Goal: Task Accomplishment & Management: Manage account settings

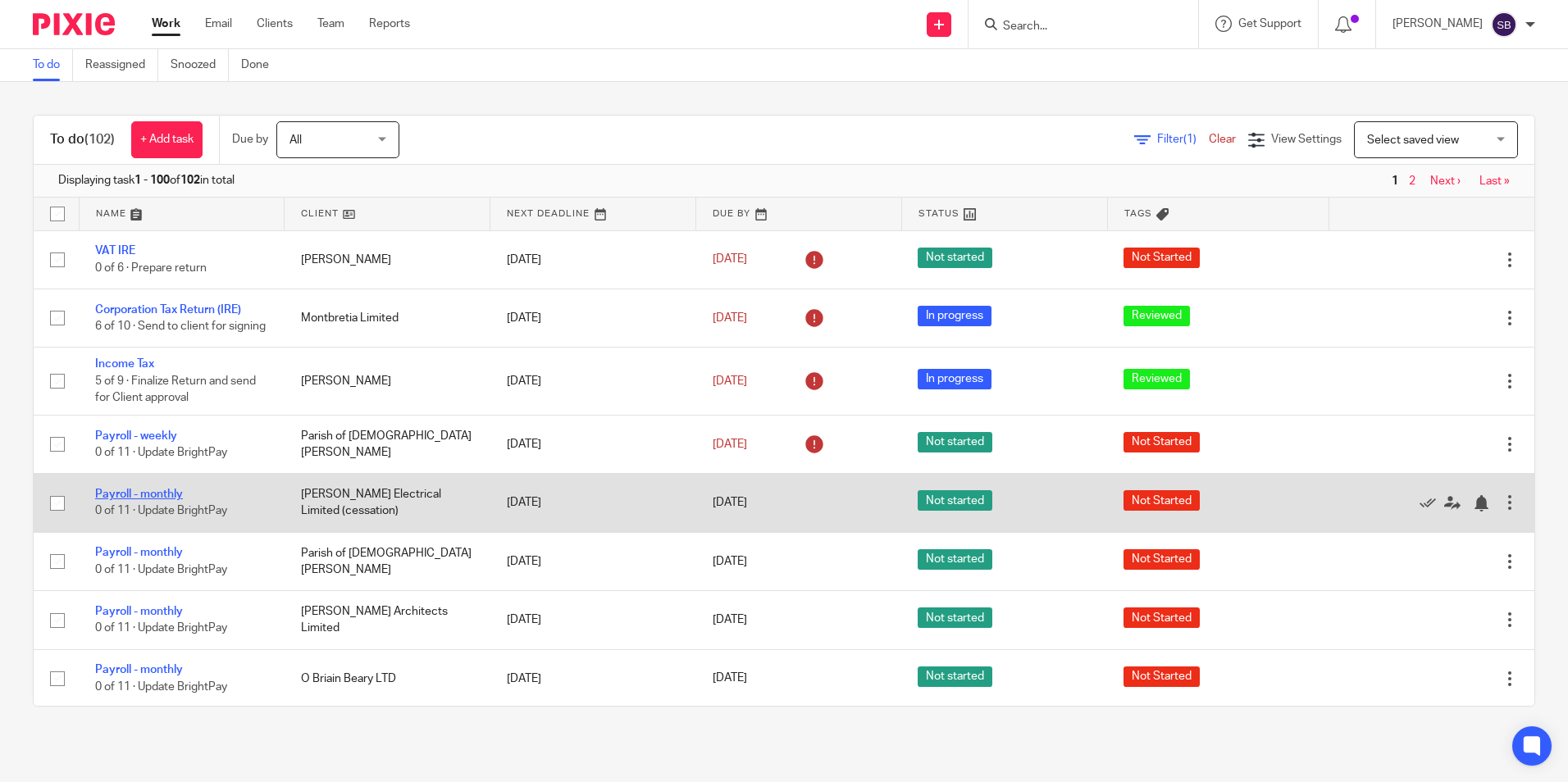
click at [160, 500] on link "Payroll - monthly" at bounding box center [139, 494] width 88 height 11
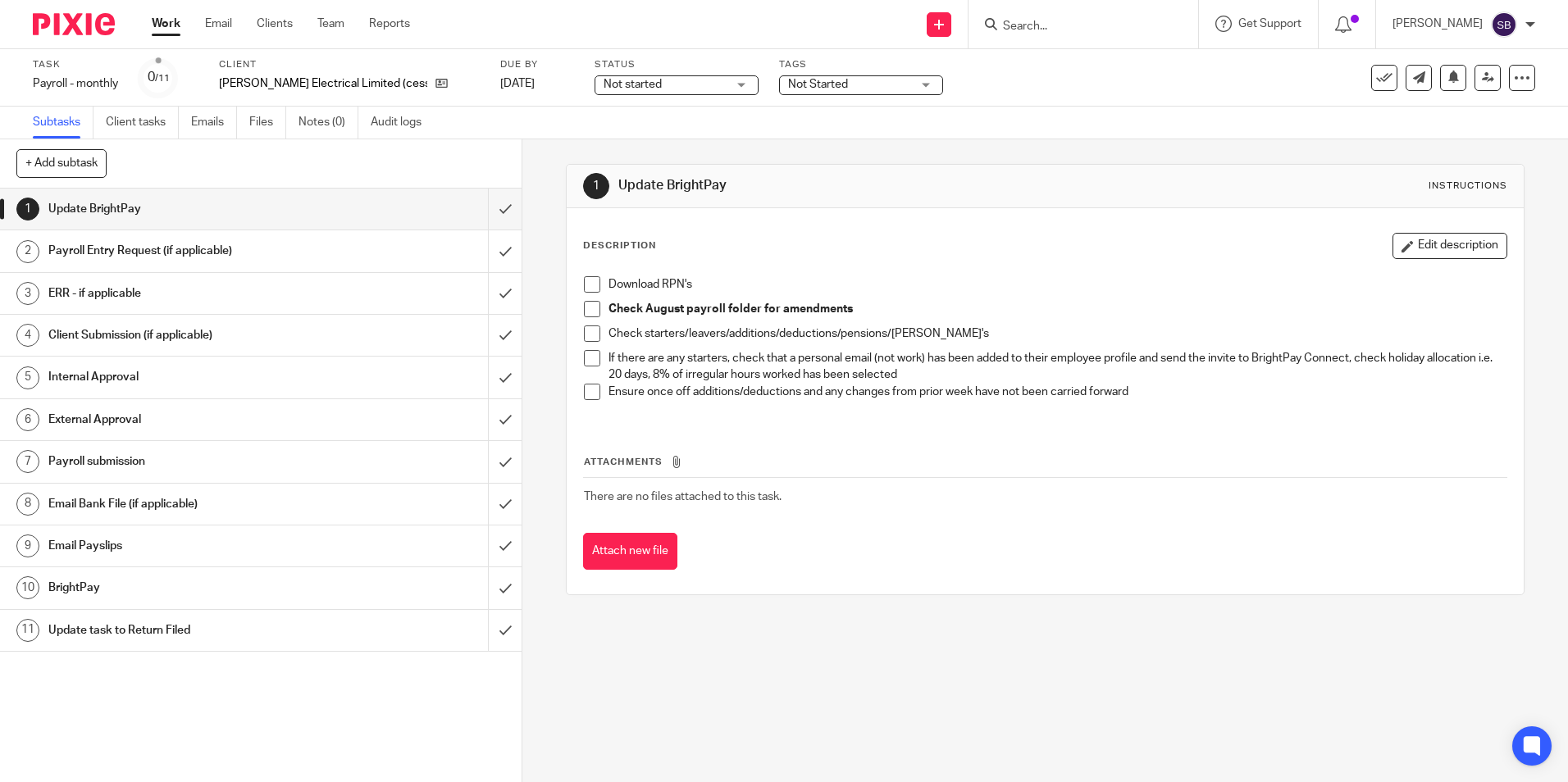
click at [541, 84] on div "Task Payroll - monthly Save Payroll - monthly 0 /11 Client Trentham Electrical …" at bounding box center [658, 78] width 1252 height 40
click at [531, 82] on link "[DATE]" at bounding box center [537, 84] width 74 height 18
click at [164, 19] on link "Work" at bounding box center [166, 24] width 29 height 17
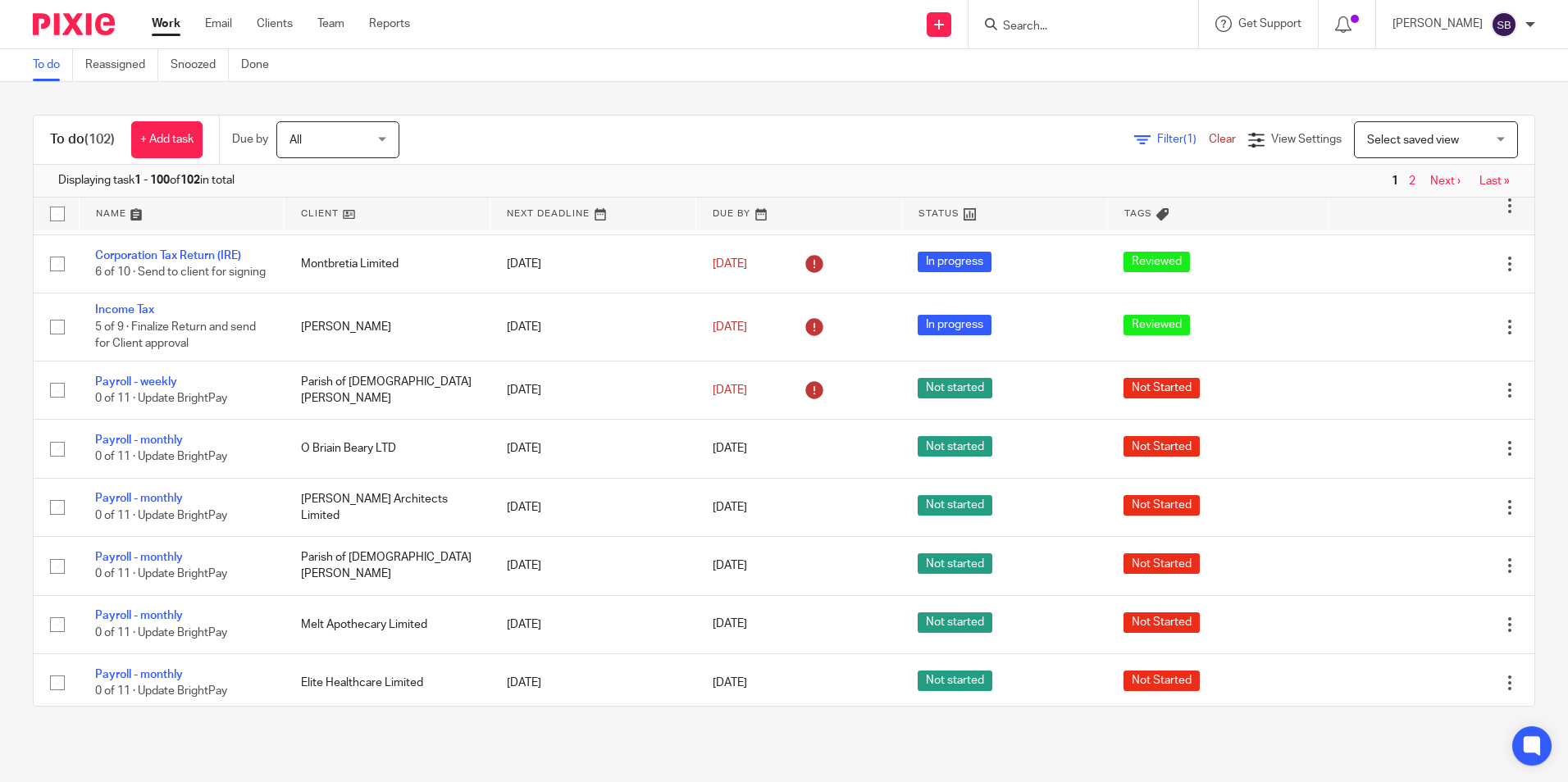
scroll to position [162, 0]
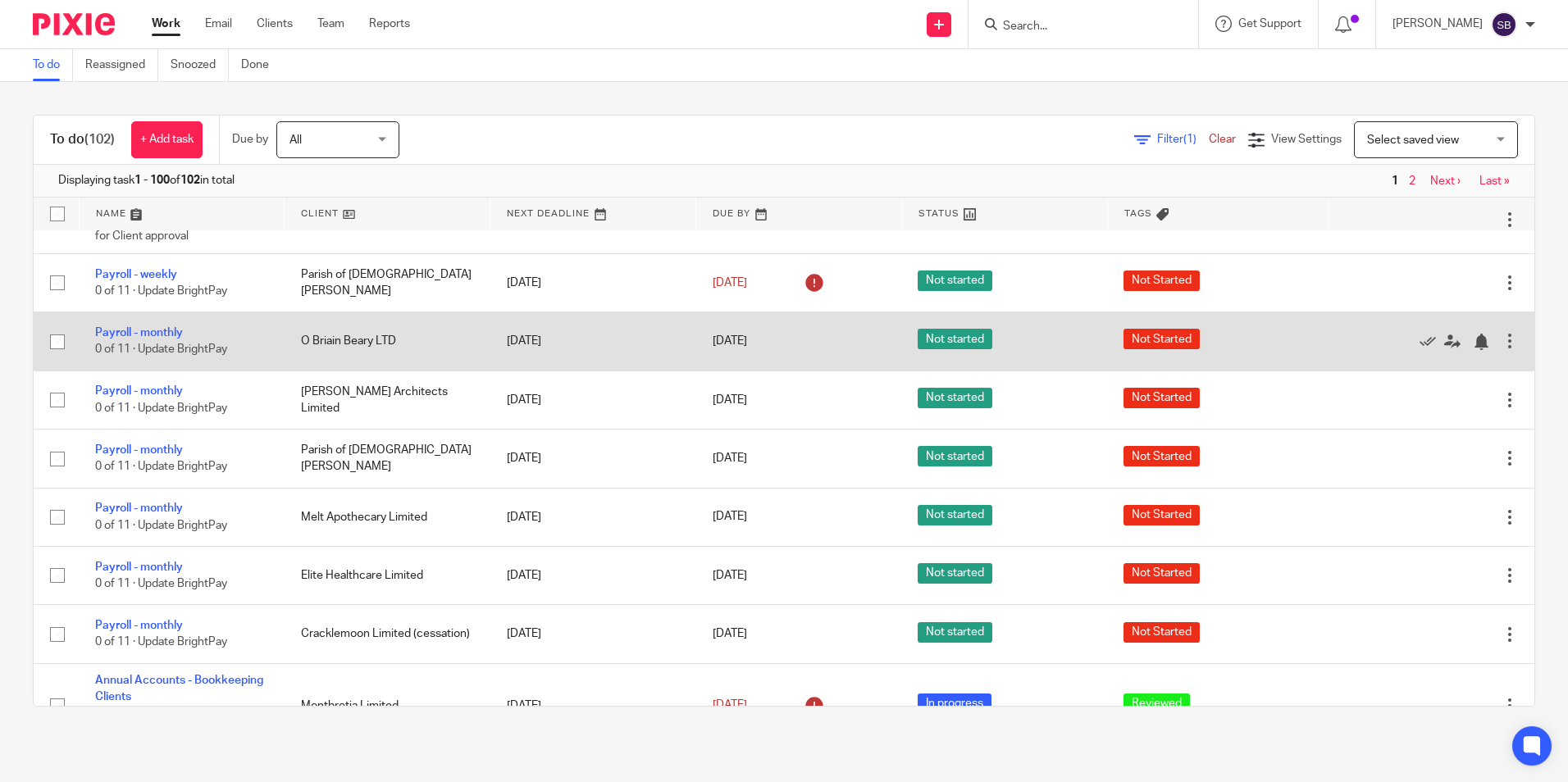
click at [168, 334] on td "Payroll - monthly 0 of 11 · Update BrightPay" at bounding box center [181, 341] width 205 height 58
click at [159, 338] on link "Payroll - monthly" at bounding box center [139, 333] width 88 height 11
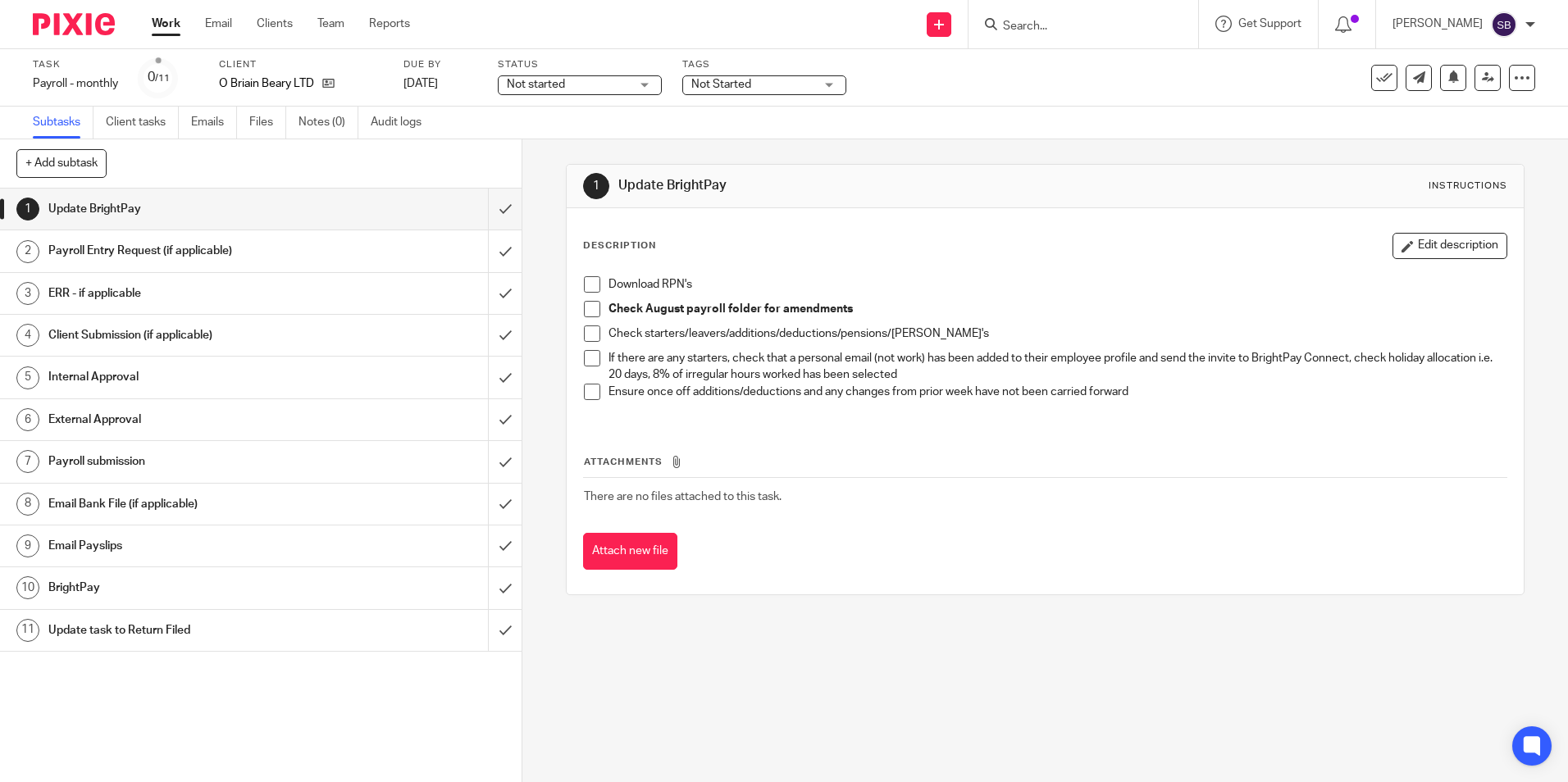
click at [485, 85] on div "Task Payroll - monthly Save Payroll - monthly 0 /11 Client O Briain Beary LTD D…" at bounding box center [658, 78] width 1252 height 40
click at [454, 81] on link "[DATE]" at bounding box center [441, 84] width 74 height 18
click at [164, 25] on link "Work" at bounding box center [166, 24] width 29 height 17
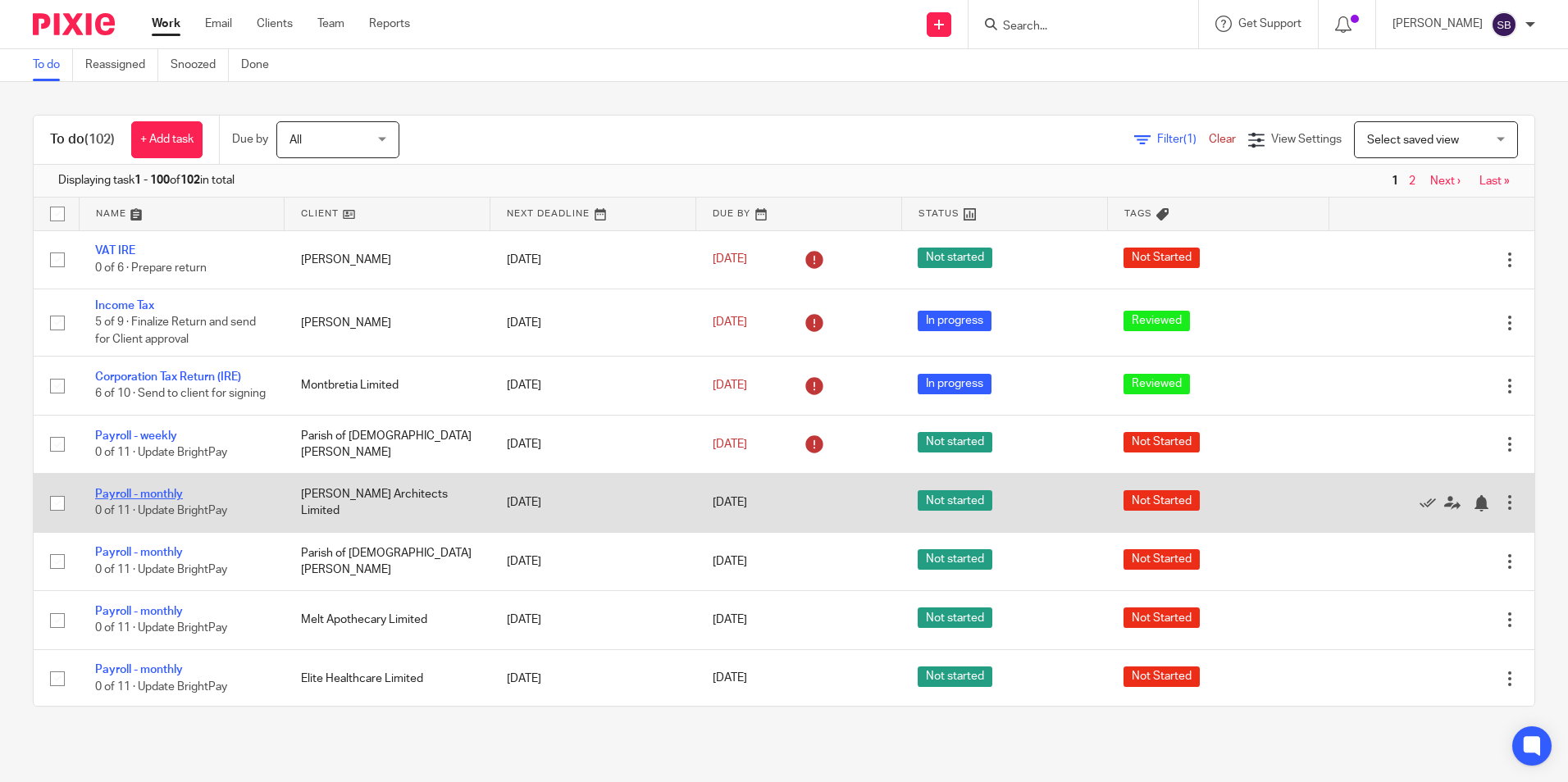
click at [161, 500] on link "Payroll - monthly" at bounding box center [139, 494] width 88 height 11
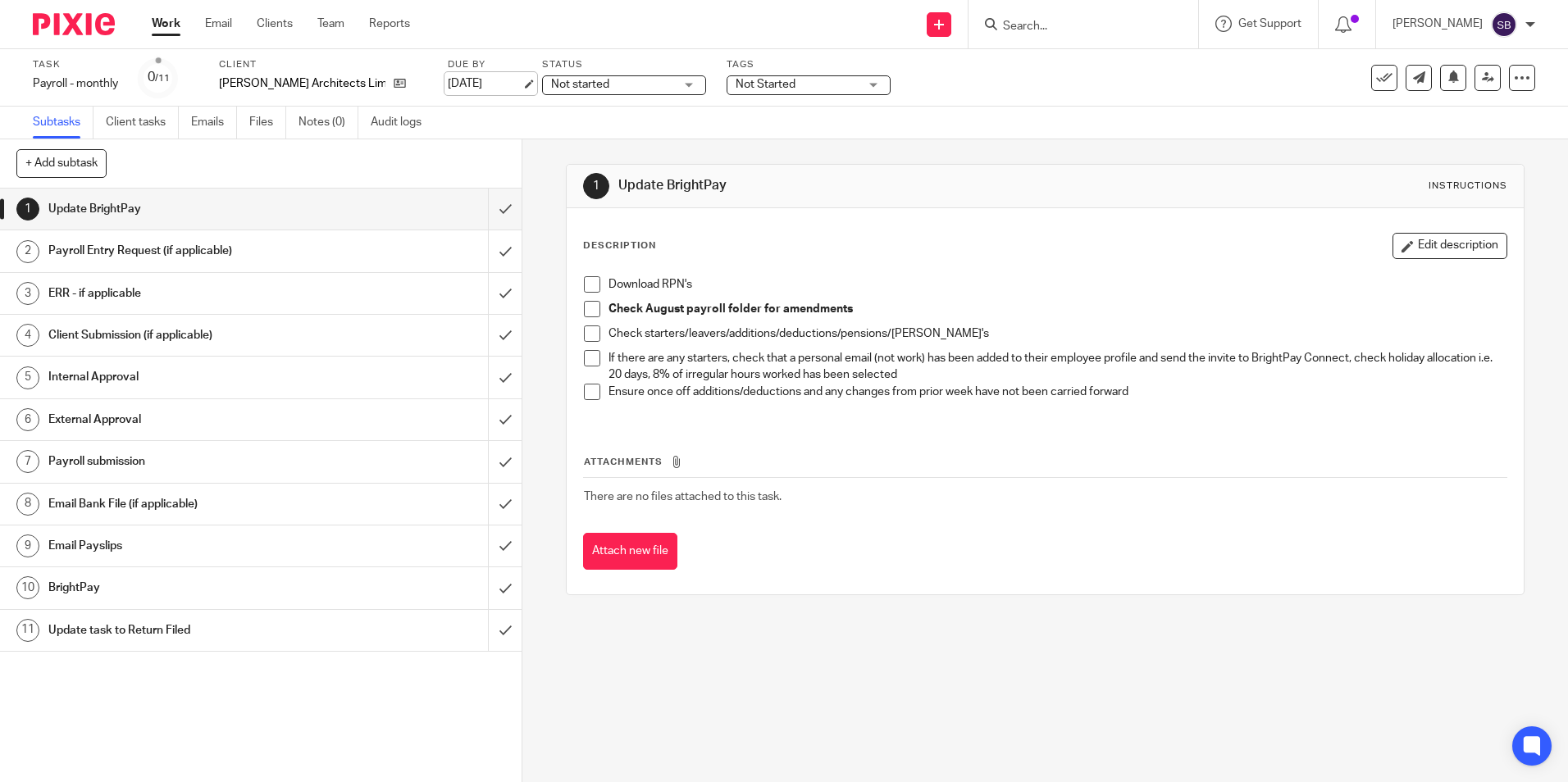
click at [482, 82] on link "[DATE]" at bounding box center [485, 84] width 74 height 18
click at [165, 18] on link "Work" at bounding box center [166, 24] width 29 height 17
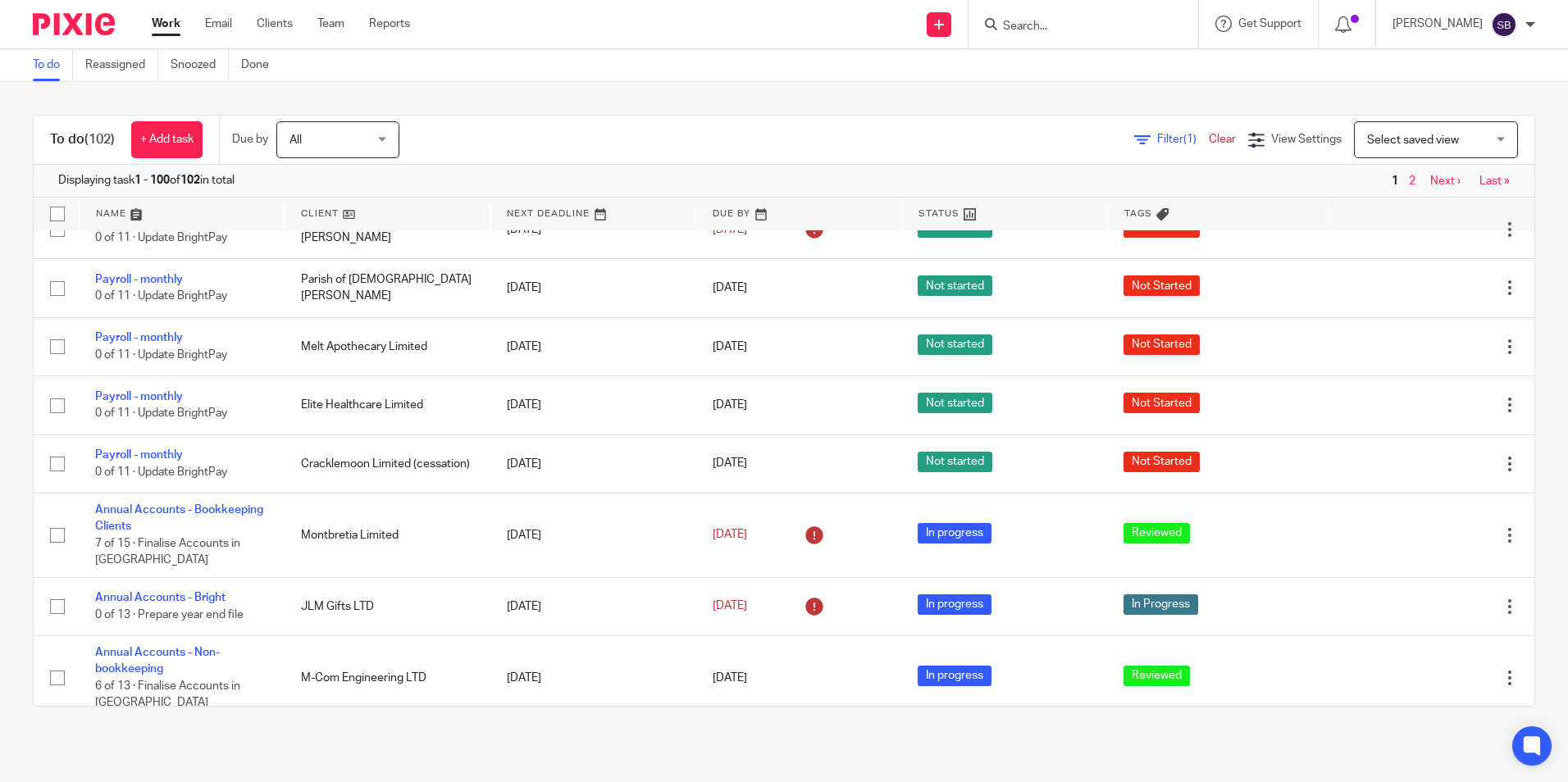
scroll to position [97, 0]
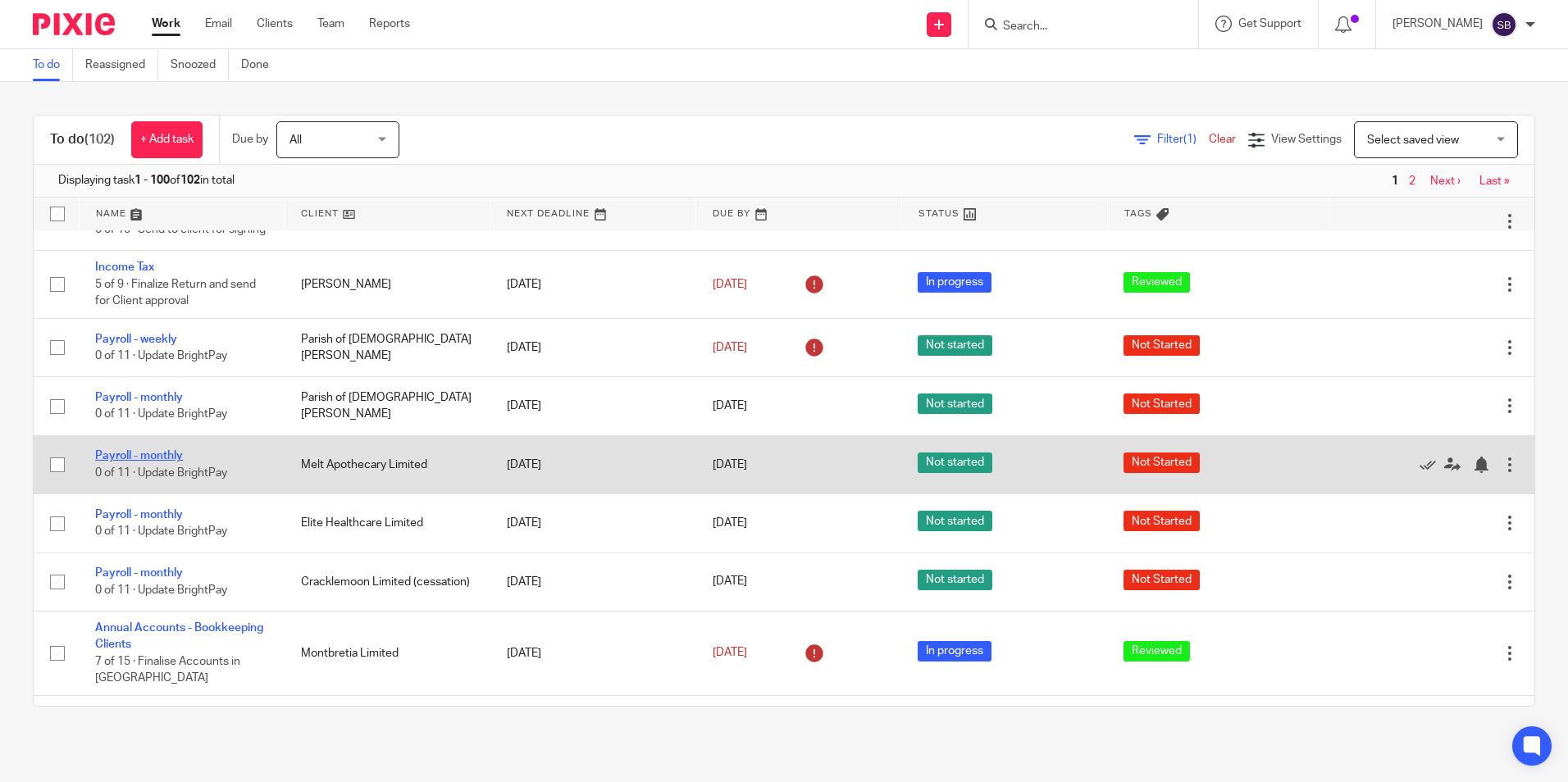
click at [162, 462] on link "Payroll - monthly" at bounding box center [139, 455] width 88 height 11
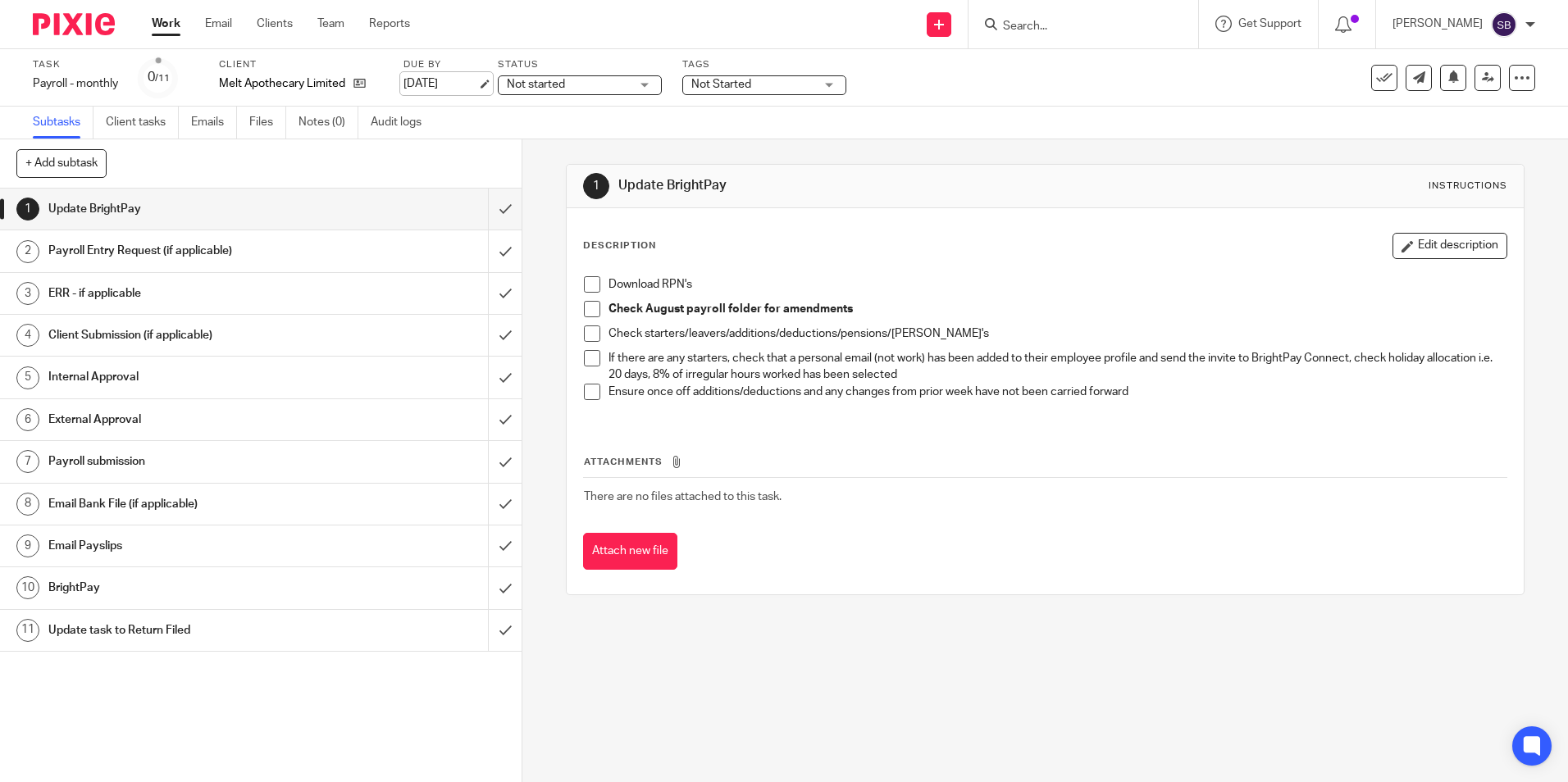
click at [467, 83] on link "[DATE]" at bounding box center [441, 84] width 74 height 18
click at [167, 24] on link "Work" at bounding box center [166, 24] width 29 height 17
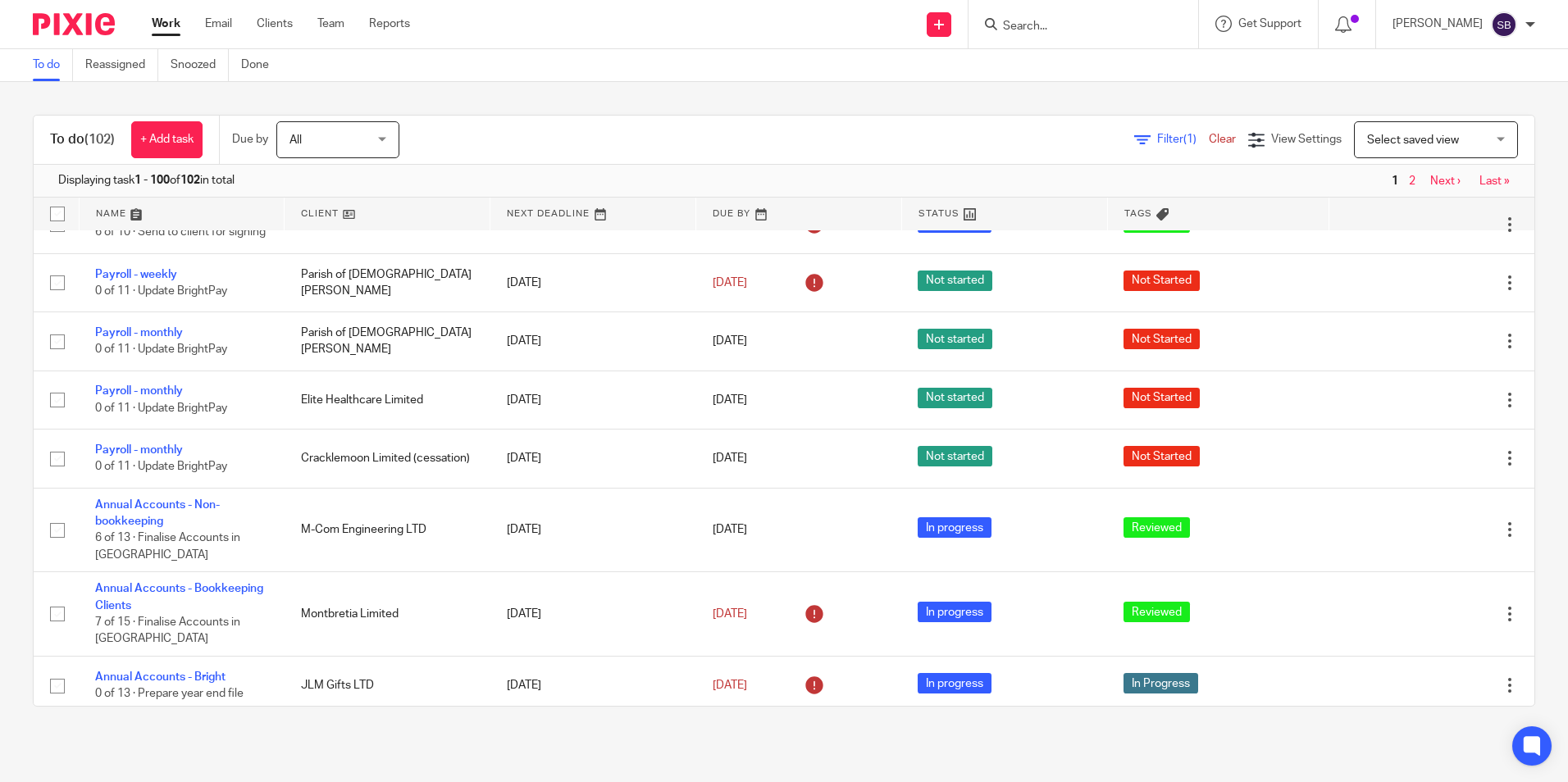
scroll to position [172, 0]
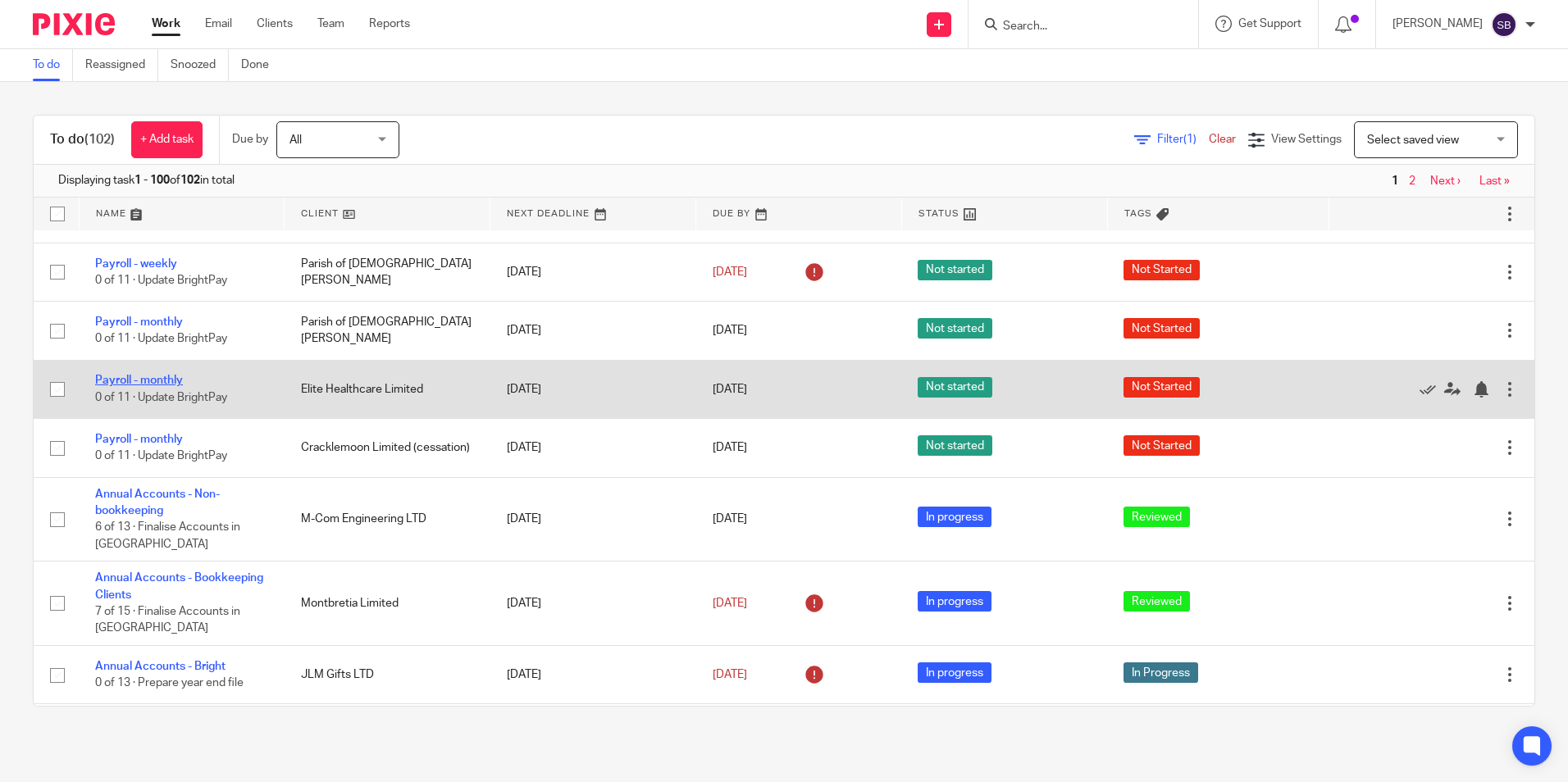
click at [168, 386] on link "Payroll - monthly" at bounding box center [139, 380] width 88 height 11
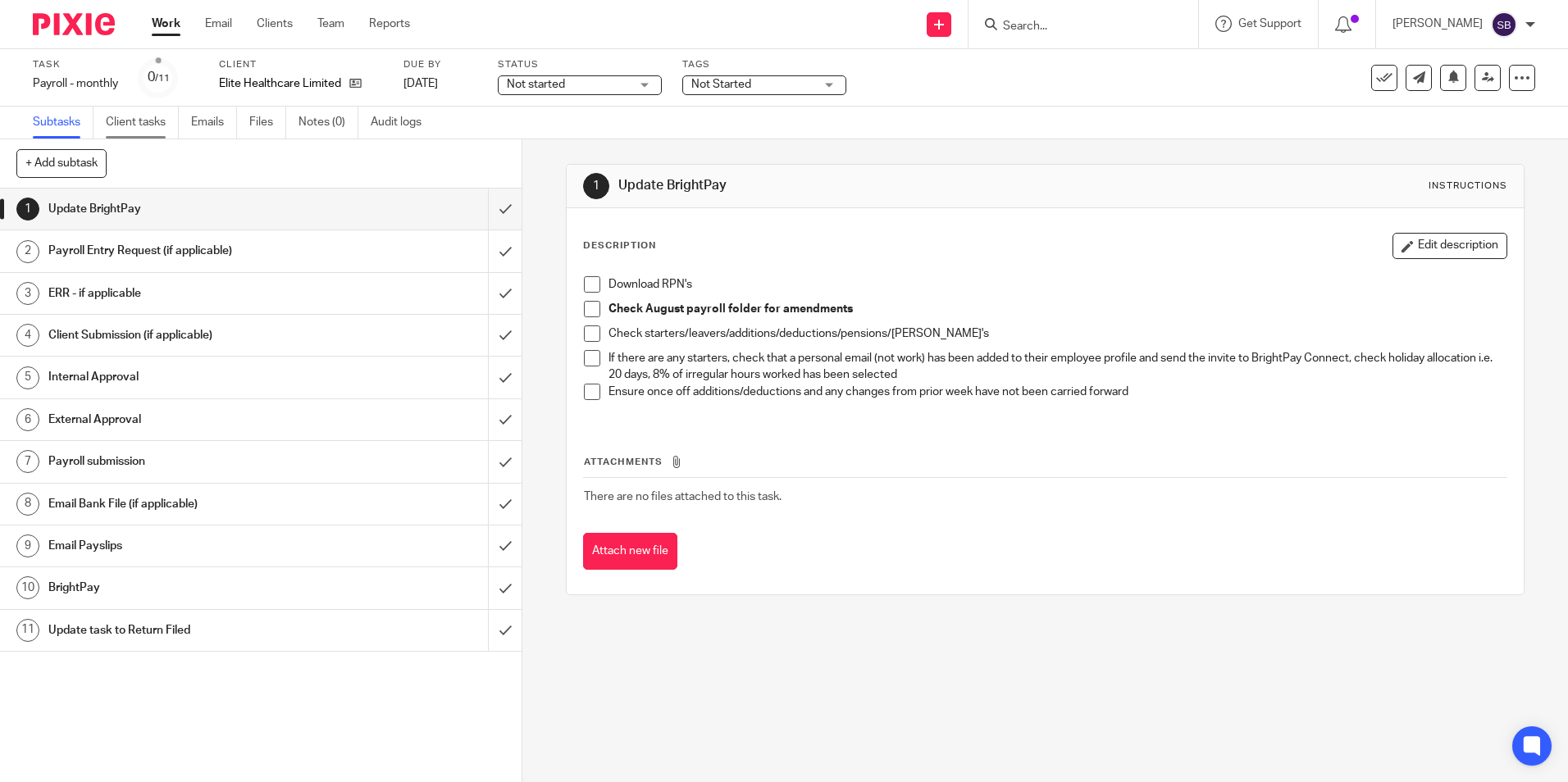
click at [147, 118] on link "Client tasks" at bounding box center [142, 122] width 73 height 32
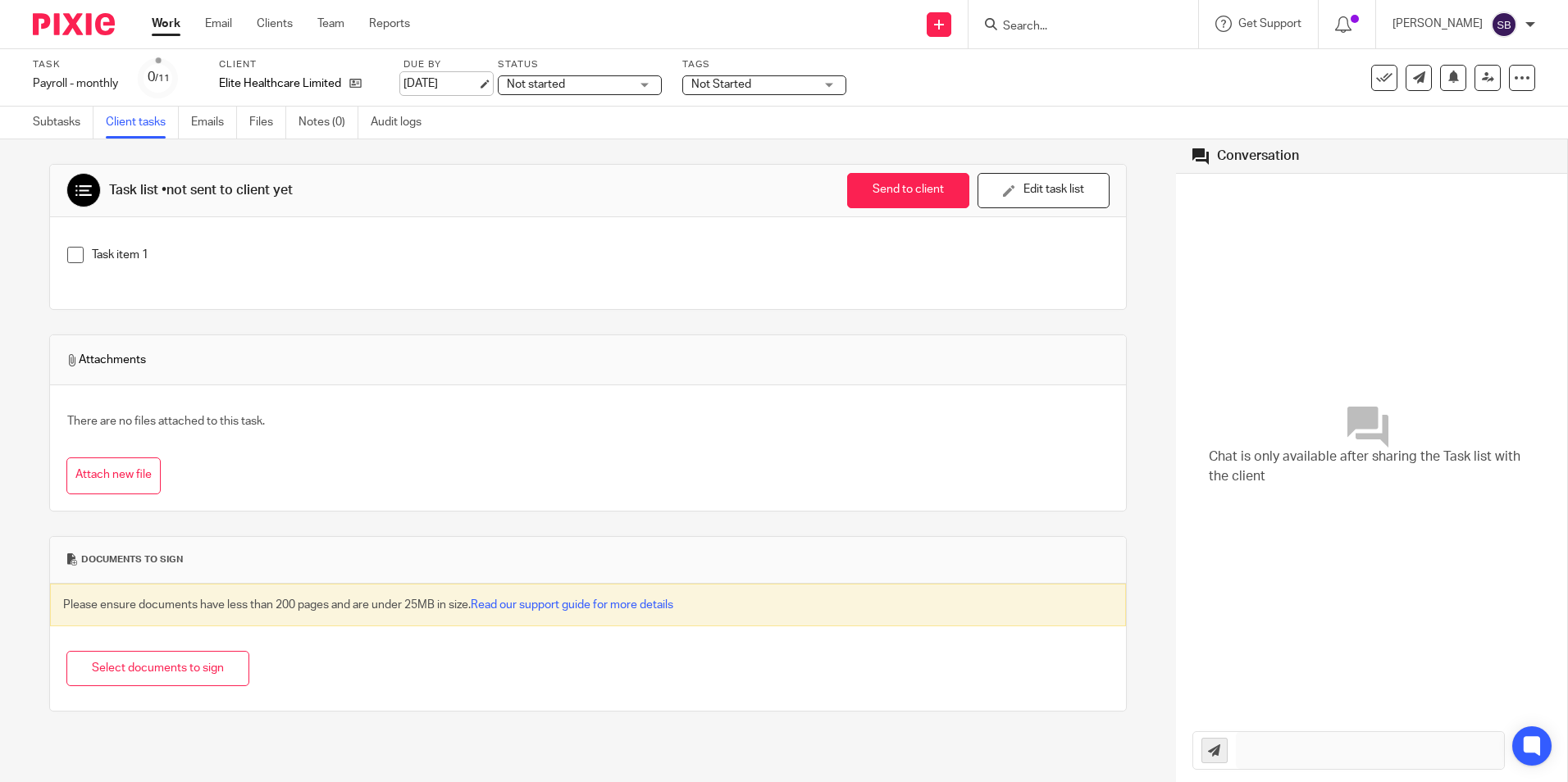
click at [457, 76] on link "[DATE]" at bounding box center [441, 84] width 74 height 18
click at [171, 24] on link "Work" at bounding box center [166, 24] width 29 height 17
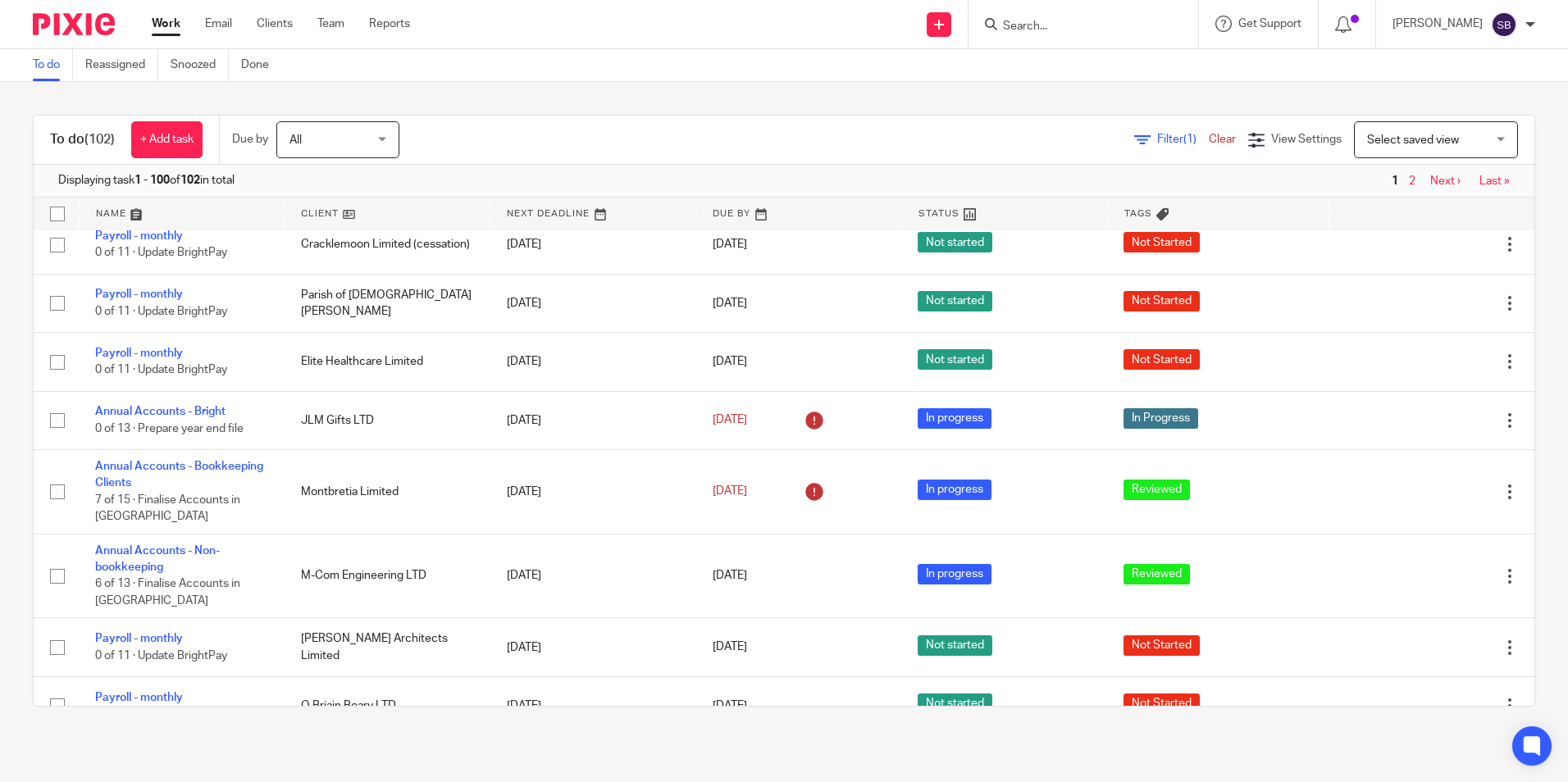
scroll to position [269, 0]
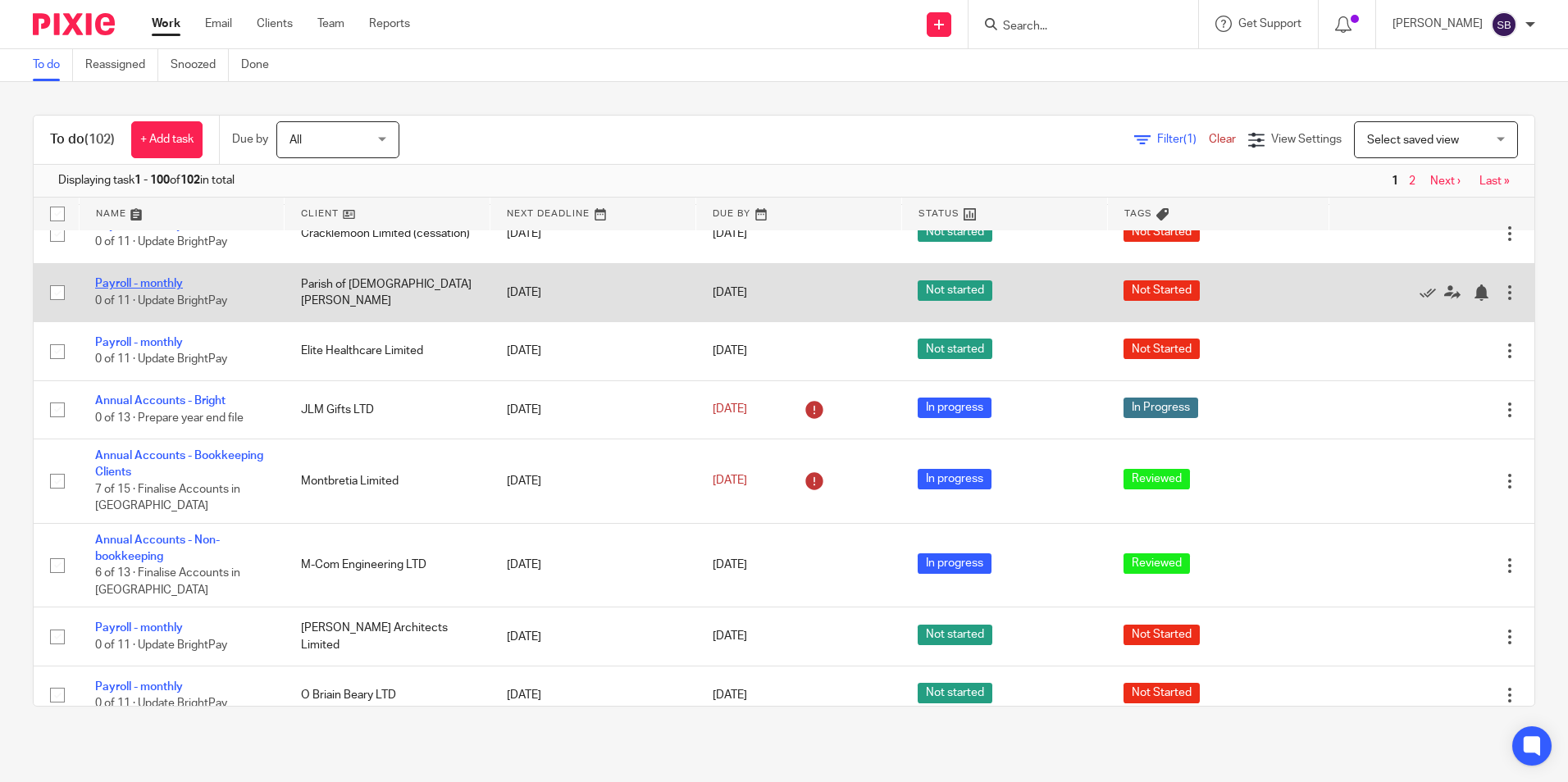
click at [168, 290] on link "Payroll - monthly" at bounding box center [139, 283] width 88 height 11
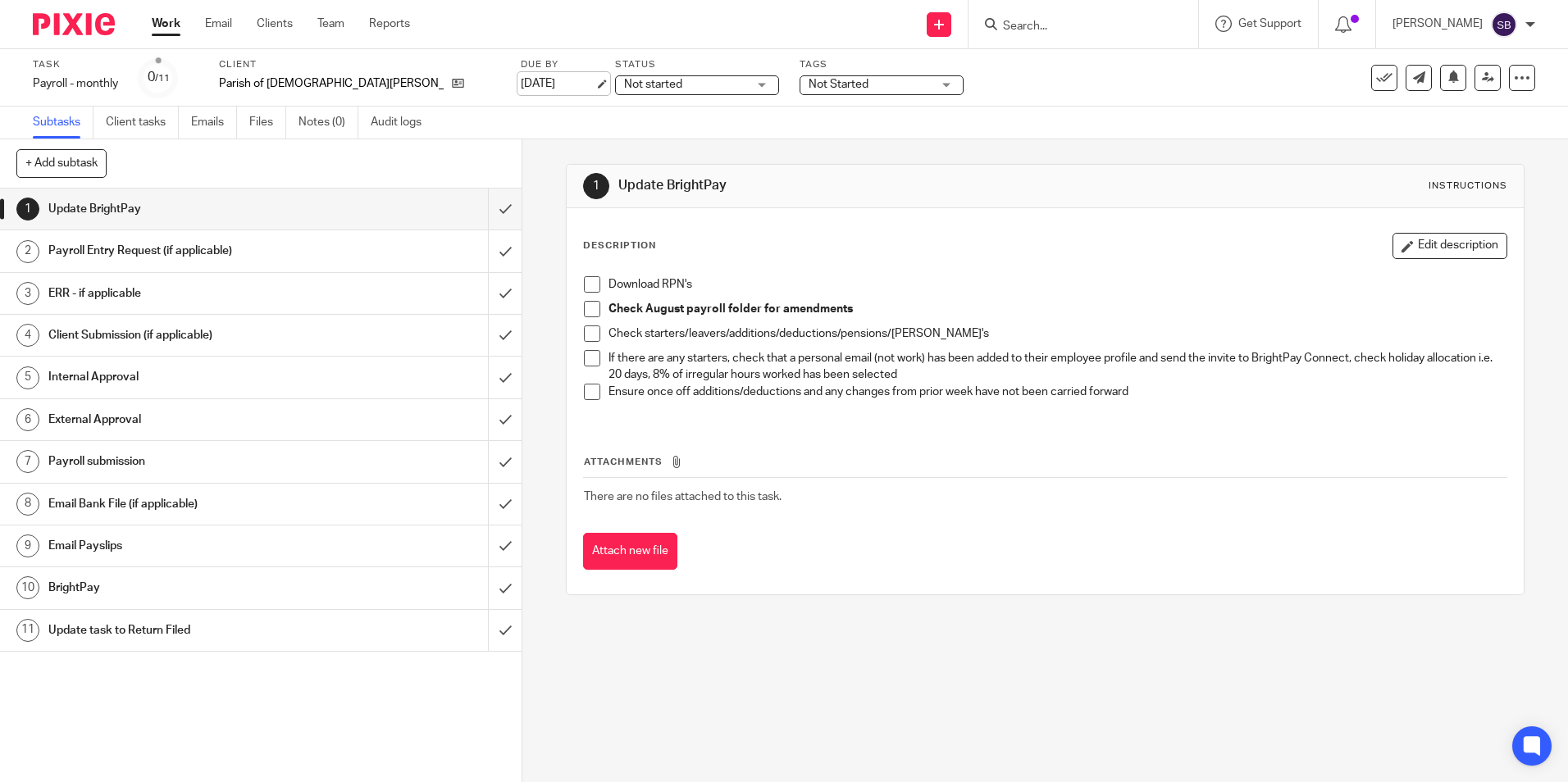
click at [521, 82] on link "[DATE]" at bounding box center [558, 84] width 74 height 18
click at [161, 21] on link "Work" at bounding box center [166, 24] width 29 height 17
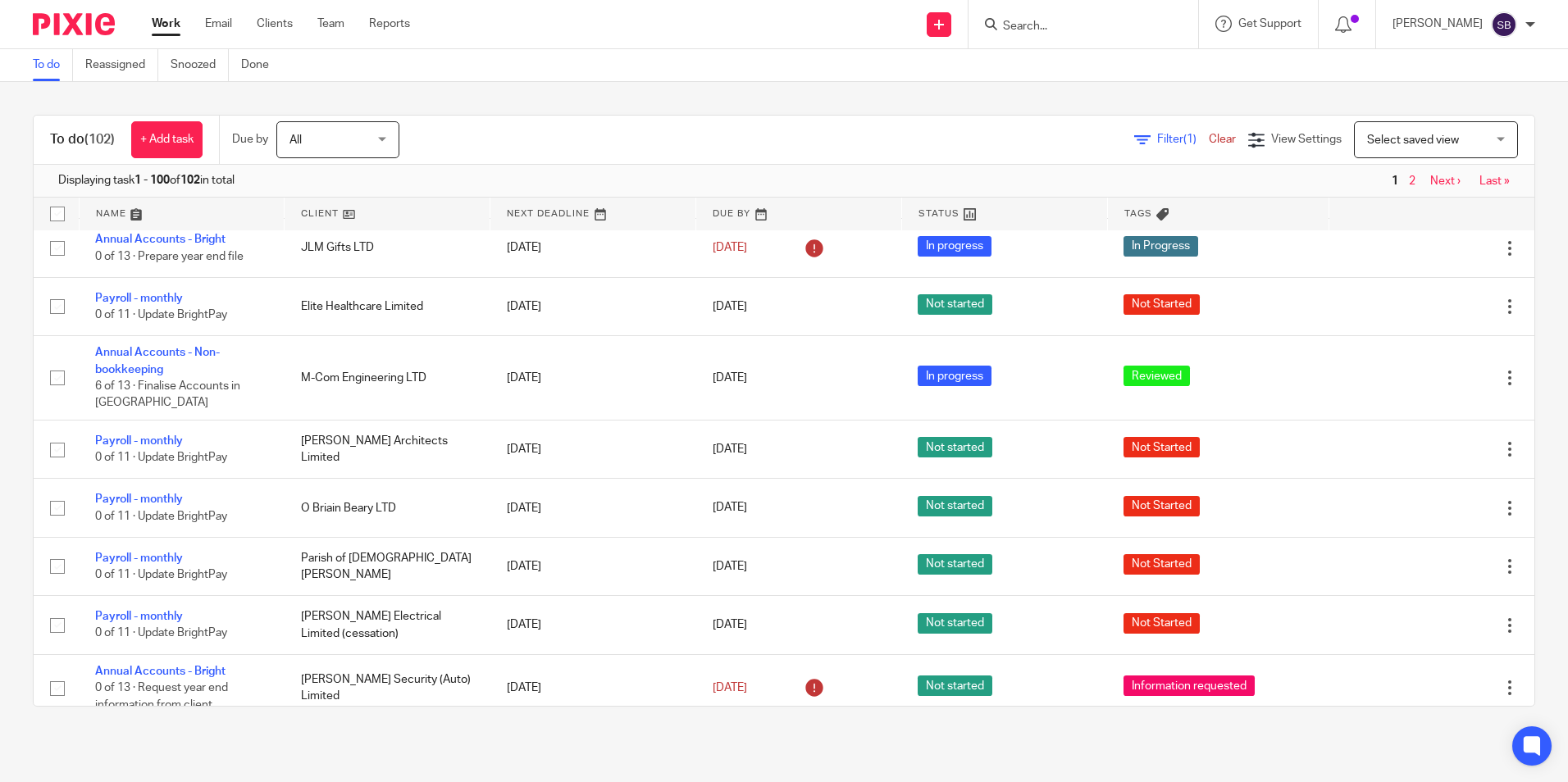
scroll to position [387, 0]
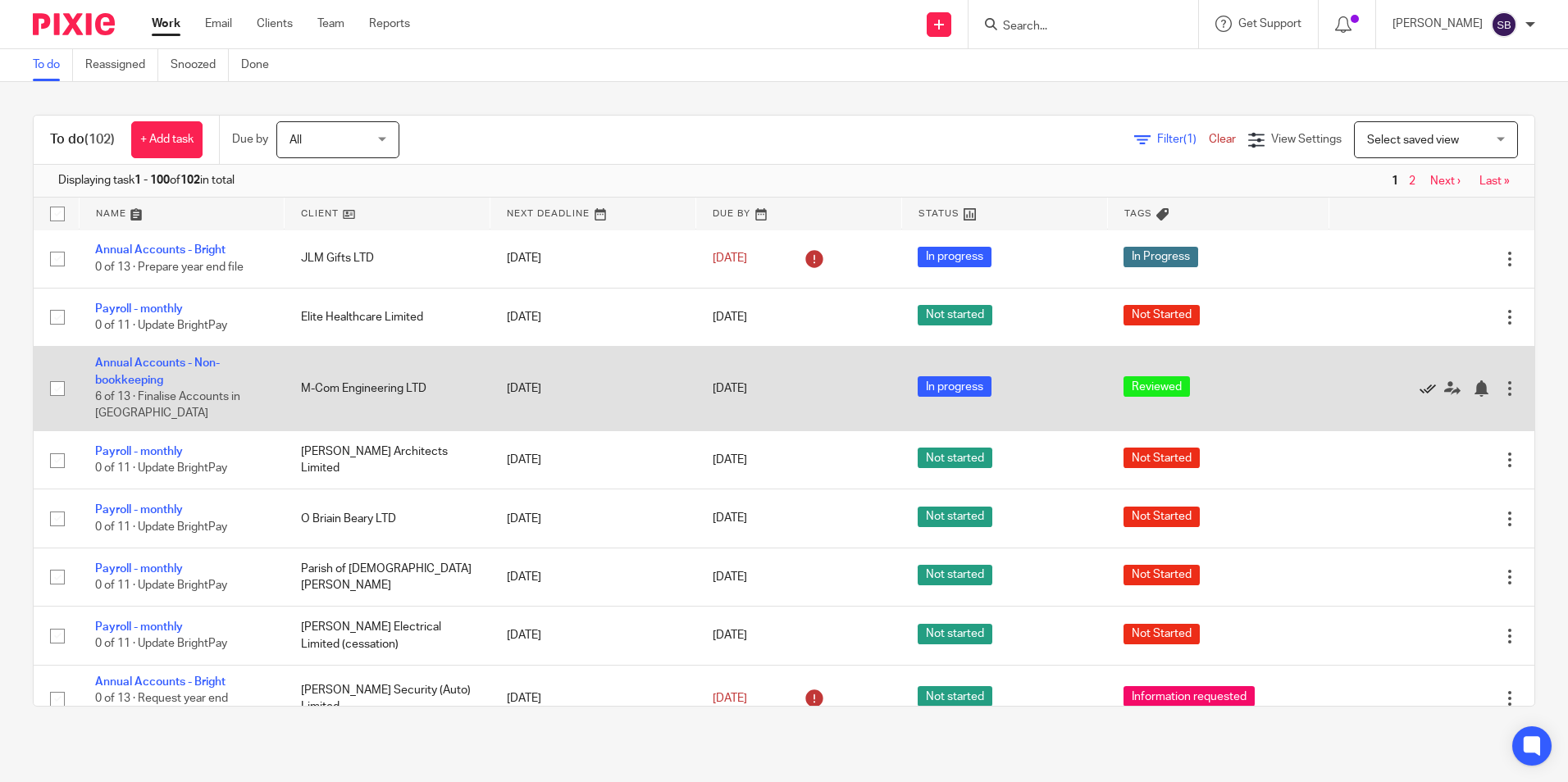
click at [1420, 397] on icon at bounding box center [1428, 389] width 17 height 17
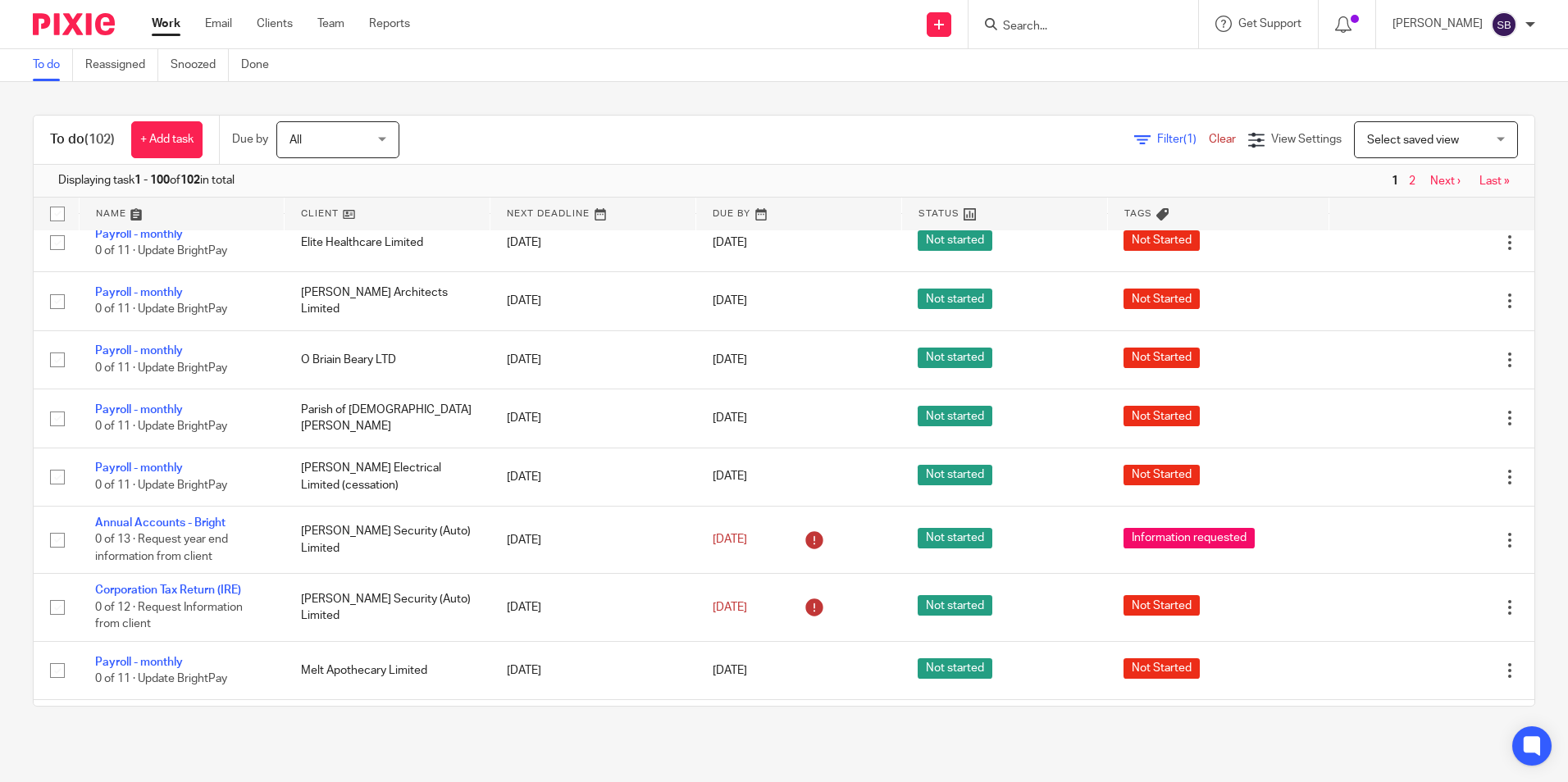
scroll to position [483, 0]
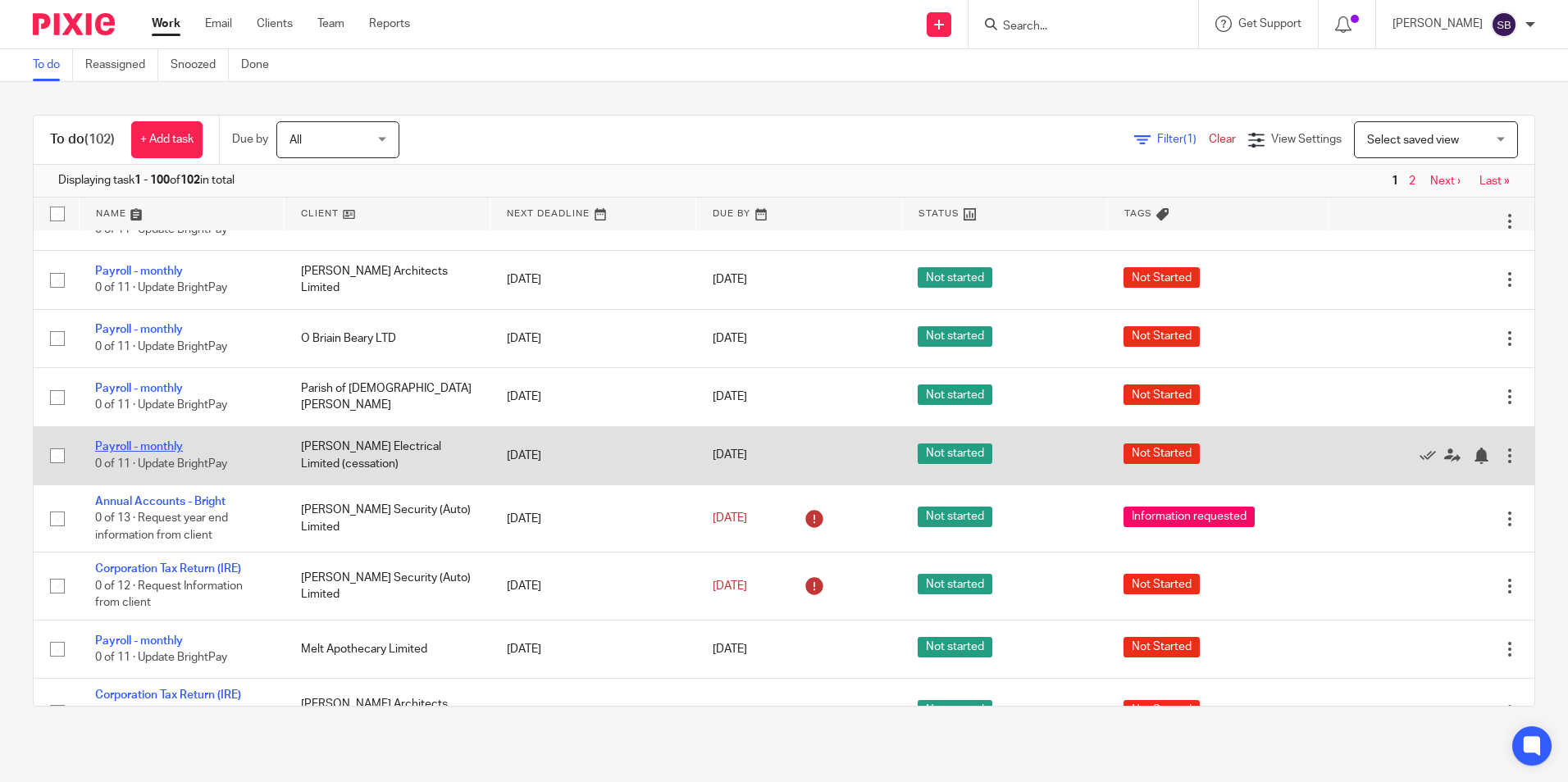
click at [159, 453] on link "Payroll - monthly" at bounding box center [139, 447] width 88 height 11
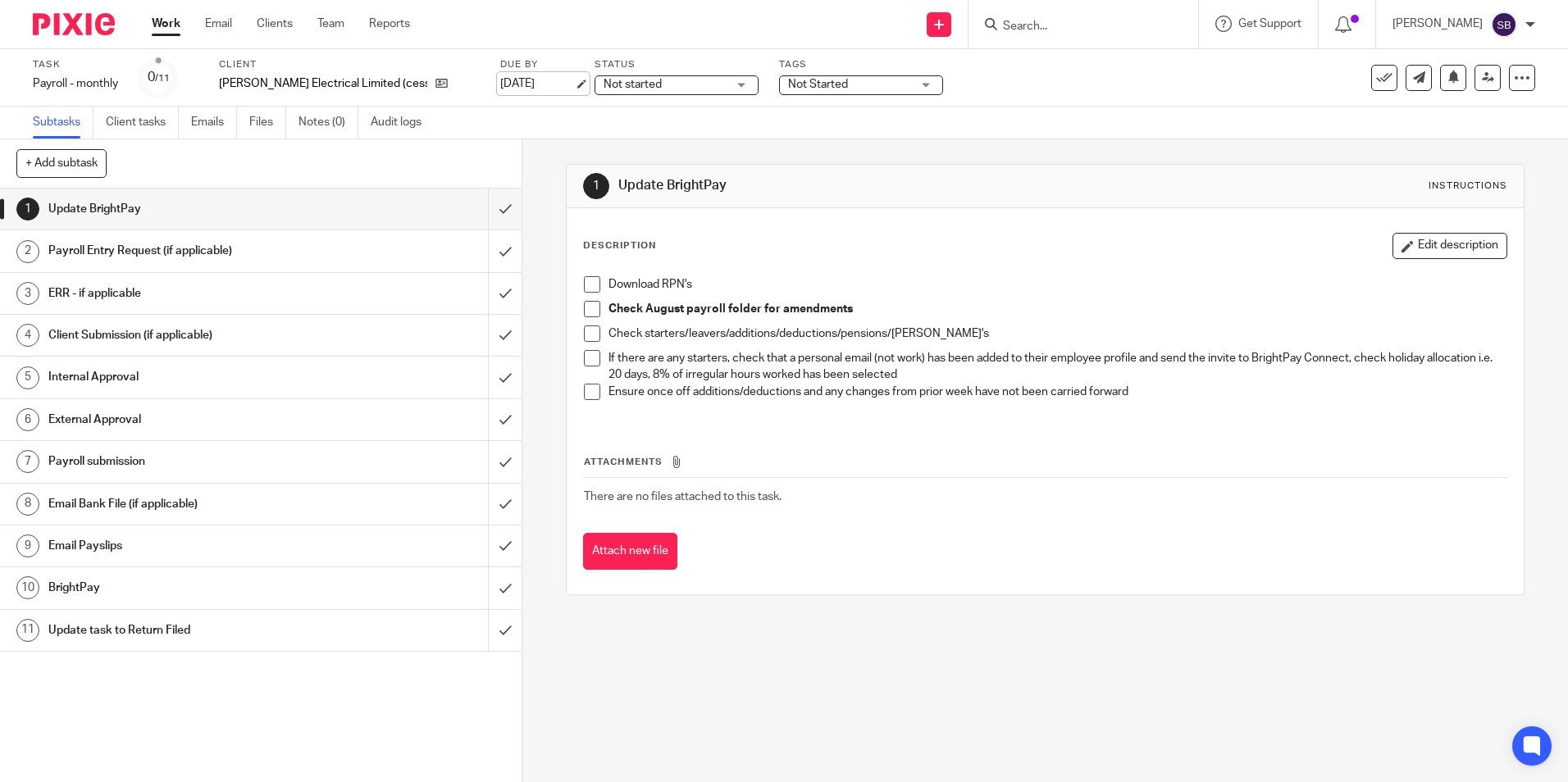
click at [513, 81] on link "[DATE]" at bounding box center [537, 84] width 74 height 18
click at [171, 20] on link "Work" at bounding box center [166, 24] width 29 height 17
